Goal: Use online tool/utility: Utilize a website feature to perform a specific function

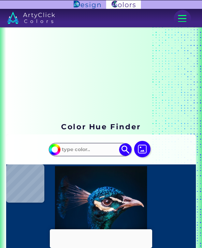
click at [176, 17] on div at bounding box center [181, 18] width 17 height 17
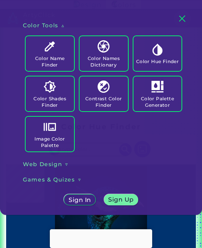
click at [181, 19] on div at bounding box center [181, 18] width 17 height 17
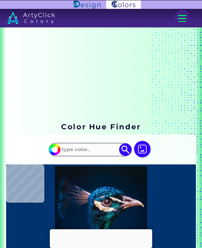
click at [140, 150] on img at bounding box center [142, 149] width 16 height 16
click at [0, 0] on input "file" at bounding box center [0, 0] width 0 height 0
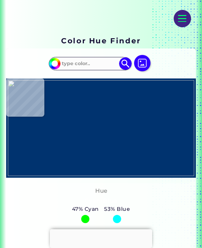
scroll to position [87, 0]
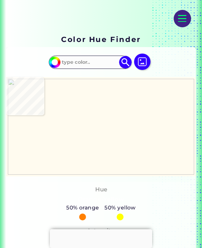
type input "#fffbef"
type input "#FFFBEF"
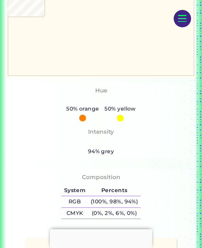
scroll to position [186, 0]
type input "#ffdfba"
type input "#FFDFBA"
type input "#fffbef"
type input "#FFFBEF"
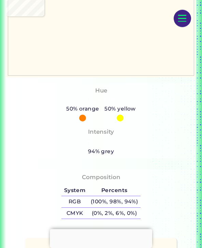
type input "#f8d2cc"
type input "#F8D2CC"
type input "#a6c79c"
type input "#A6C79C"
type input "#000000"
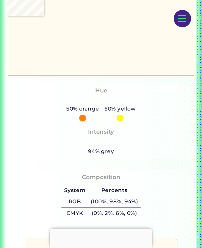
type input "#000000"
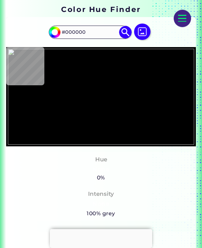
scroll to position [118, 0]
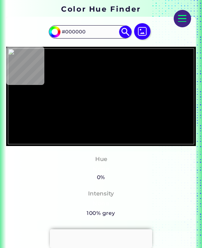
type input "#ff6749"
type input "#FF6749"
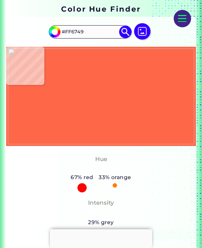
type input "#ff7854"
type input "#FF7854"
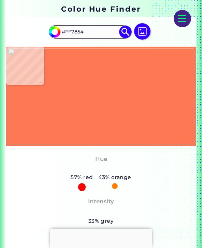
type input "#ffc384"
type input "#FFC384"
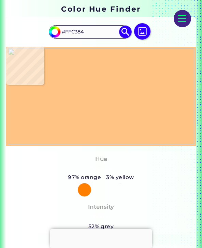
type input "#ffc284"
type input "#FFC284"
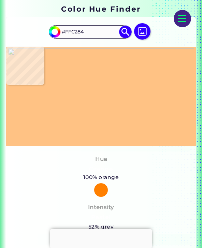
type input "#ffc384"
type input "#FFC384"
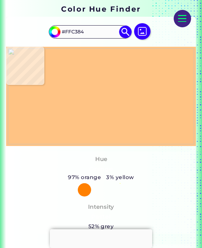
type input "#ffe0bb"
type input "#FFE0BB"
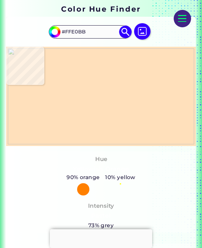
type input "#a6c79c"
type input "#A6C79C"
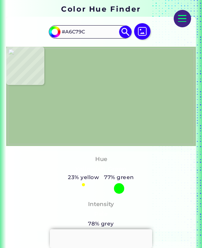
type input "#fffbef"
type input "#FFFBEF"
type input "#ffe0bb"
type input "#FFE0BB"
type input "#ffe3c1"
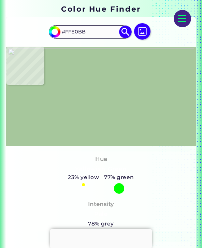
type input "#FFE3C1"
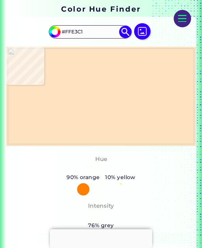
type input "#fffbef"
type input "#FFFBEF"
type input "#fbf7ec"
type input "#FBF7EC"
type input "#f2eee5"
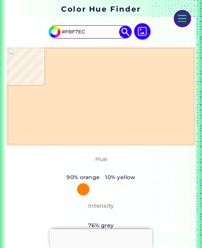
type input "#F2EEE5"
type input "#f1ede4"
type input "#F1EDE4"
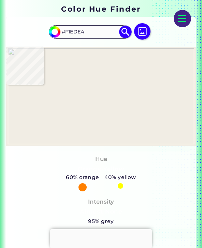
type input "#efe7d5"
type input "#EFE7D5"
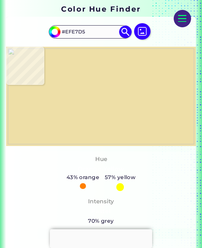
type input "#eedfa7"
type input "#EEDFA7"
type input "#f0e0a5"
type input "#F0E0A5"
type input "#eedfa7"
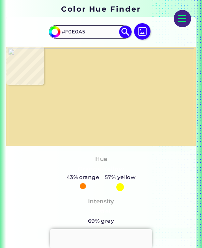
type input "#EEDFA7"
type input "#efe7d5"
type input "#EFE7D5"
type input "#f1ede4"
type input "#F1EDE4"
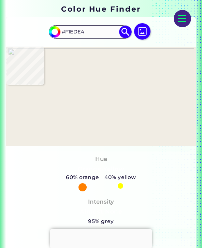
type input "#f3efe5"
type input "#F3EFE5"
type input "#f2ede4"
type input "#F2EDE4"
type input "#f1ede4"
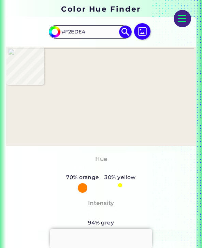
type input "#F1EDE4"
type input "#f4f0e6"
type input "#F4F0E6"
type input "#faf6eb"
type input "#FAF6EB"
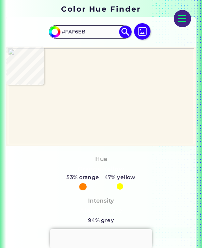
type input "#f7f3e9"
type input "#F7F3E9"
type input "#f3efe5"
type input "#F3EFE5"
type input "#f1ede4"
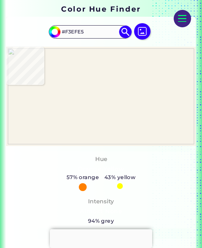
type input "#F1EDE4"
type input "#f0ece4"
type input "#F0ECE4"
type input "#efebe4"
type input "#EFEBE4"
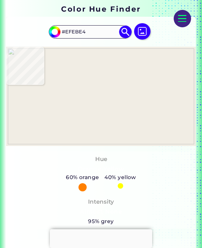
type input "#efeae3"
type input "#EFEAE3"
type input "#eee1bc"
type input "#EEE1BC"
type input "#f0e0a5"
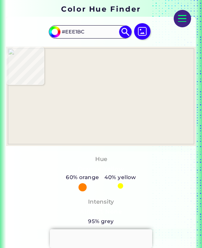
type input "#F0E0A5"
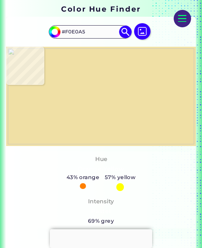
type input "#f2ede4"
type input "#F2EDE4"
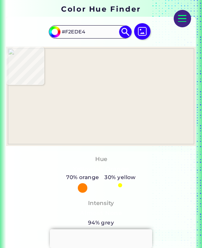
type input "#f1ede4"
type input "#F1EDE4"
type input "#f3ebdf"
type input "#F3EBDF"
type input "#ffdfba"
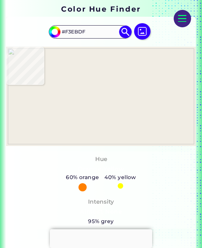
type input "#FFDFBA"
type input "#fff1dc"
type input "#FFF1DC"
type input "#fffbef"
type input "#FFFBEF"
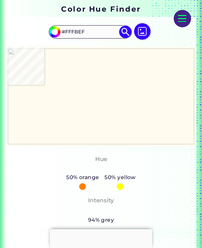
type input "#ffe0bb"
type input "#FFE0BB"
type input "#f6baaa"
type input "#F6BAAA"
type input "#ee989b"
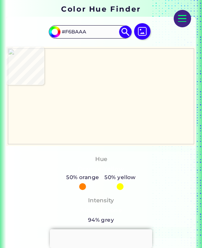
type input "#EE989B"
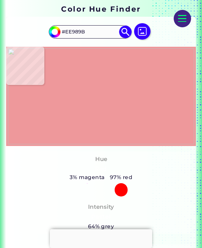
type input "#fffaee"
type input "#FFFAEE"
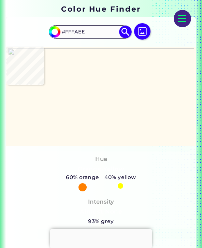
type input "#fffbef"
type input "#FFFBEF"
type input "#ffeed8"
type input "#FFEED8"
type input "#ffdfba"
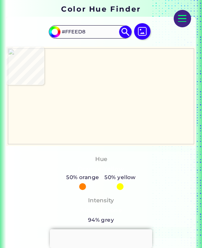
type input "#FFDFBA"
type input "#ff6749"
type input "#FF6749"
type input "#ff6f4e"
type input "#FF6F4E"
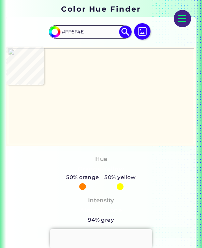
type input "#ffc384"
type input "#FFC384"
type input "#ff6749"
type input "#FF6749"
type input "#ff684a"
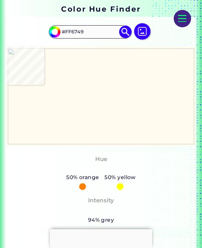
type input "#FF684A"
type input "#fffbef"
type input "#FFFBEF"
type input "#ffdfba"
type input "#FFDFBA"
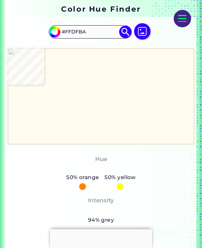
type input "#f9c5af"
type input "#F9C5AF"
type input "#ee9a9c"
type input "#EE9A9C"
type input "#f5c0bd"
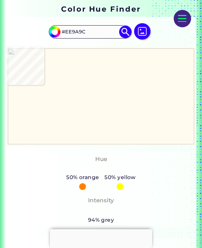
type input "#F5C0BD"
type input "#fffbef"
type input "#FFFBEF"
type input "#fef3e8"
type input "#FEF3E8"
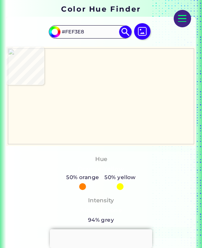
type input "#efa1a2"
type input "#EFA1A2"
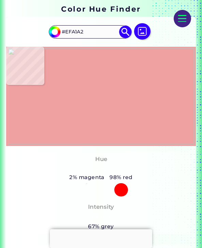
type input "#fef3e8"
type input "#FEF3E8"
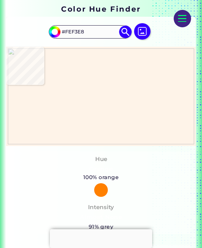
type input "#fef6ea"
type input "#FEF6EA"
type input "#f1a8a9"
type input "#F1A8A9"
type input "#ef9c9f"
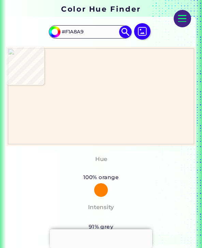
type input "#EF9C9F"
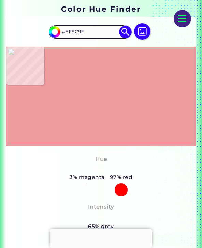
type input "#ef9ea0"
type input "#EF9EA0"
type input "#ee989b"
type input "#EE989B"
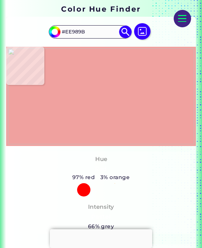
type input "#f0a19f"
type input "#F0A19F"
type input "#ffdfba"
type input "#FFDFBA"
type input "#fffbef"
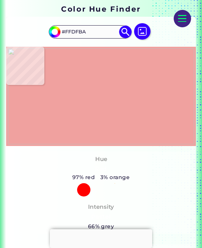
type input "#FFFBEF"
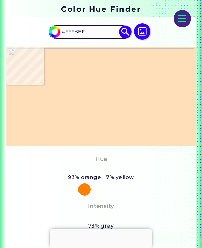
type input "#ffdfba"
type input "#FFDFBA"
type input "#fff6e5"
type input "#FFF6E5"
type input "#fffbef"
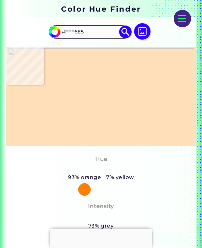
type input "#FFFBEF"
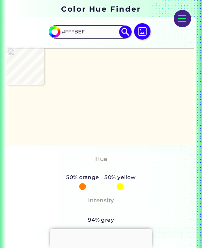
type input "#fffbee"
type input "#FFFBEE"
type input "#fffbef"
type input "#FFFBEF"
type input "#fffbee"
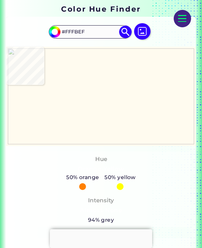
type input "#FFFBEE"
type input "#fefaee"
type input "#FEFAEE"
type input "#fffbef"
type input "#FFFBEF"
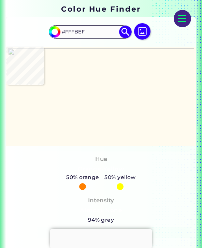
type input "#fefaed"
type input "#FEFAED"
type input "#fffbef"
type input "#FFFBEF"
type input "#e1e5ca"
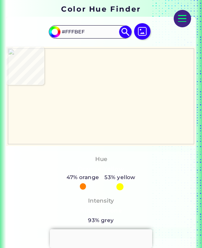
type input "#E1E5CA"
type input "#a6c79c"
type input "#A6C79C"
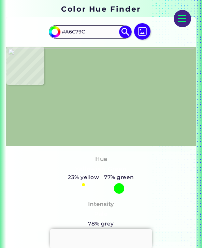
type input "#f1ede4"
type input "#F1EDE4"
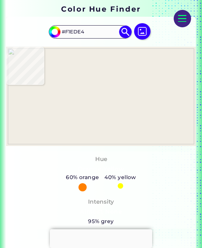
type input "#fffbef"
type input "#FFFBEF"
type input "#ffe0bb"
type input "#FFE0BB"
type input "#b1caa0"
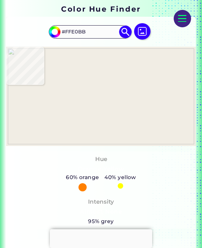
type input "#B1CAA0"
type input "#ced2aa"
type input "#CED2AA"
type input "#a6c79c"
type input "#A6C79C"
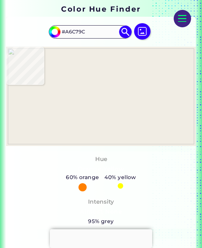
type input "#eaeedb"
type input "#EAEEDB"
type input "#fffbef"
type input "#FFFBEF"
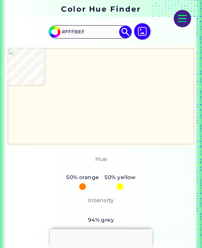
type input "#ffdfba"
type input "#FFDFBA"
type input "#fffbef"
type input "#FFFBEF"
type input "#ffe0bb"
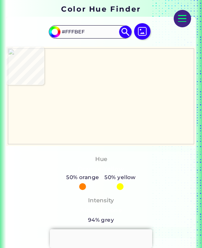
type input "#FFE0BB"
type input "#fffbef"
type input "#FFFBEF"
type input "#ffe9cb"
type input "#FFE9CB"
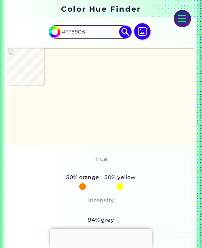
type input "#ffe0bb"
type input "#FFE0BB"
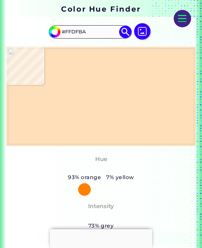
click at [149, 30] on img at bounding box center [142, 31] width 16 height 16
click at [0, 0] on input "file" at bounding box center [0, 0] width 0 height 0
click at [178, 19] on div at bounding box center [181, 18] width 17 height 17
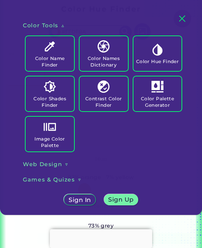
click at [55, 50] on img at bounding box center [50, 46] width 12 height 12
